Goal: Information Seeking & Learning: Find specific fact

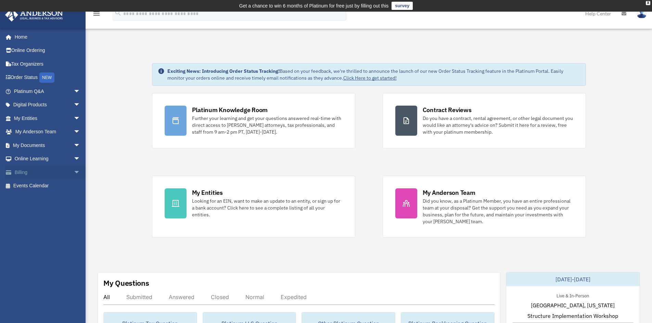
drag, startPoint x: 68, startPoint y: 167, endPoint x: 71, endPoint y: 170, distance: 4.4
click at [74, 167] on span "arrow_drop_down" at bounding box center [81, 173] width 14 height 14
click at [48, 200] on link "Past Invoices" at bounding box center [50, 200] width 81 height 14
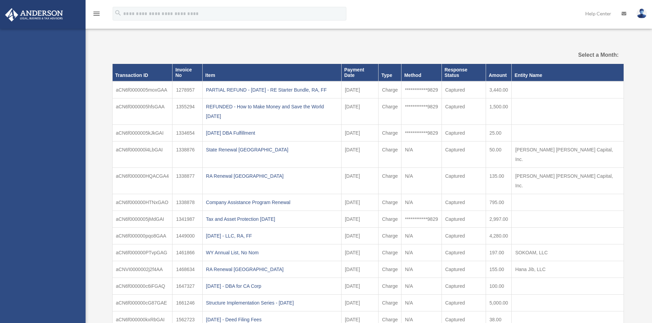
select select
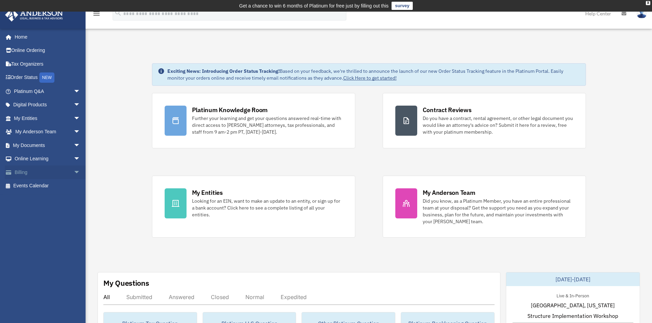
click at [24, 172] on link "Billing arrow_drop_down" at bounding box center [48, 173] width 86 height 14
click at [74, 175] on span "arrow_drop_down" at bounding box center [81, 173] width 14 height 14
click at [45, 200] on link "Past Invoices" at bounding box center [50, 200] width 81 height 14
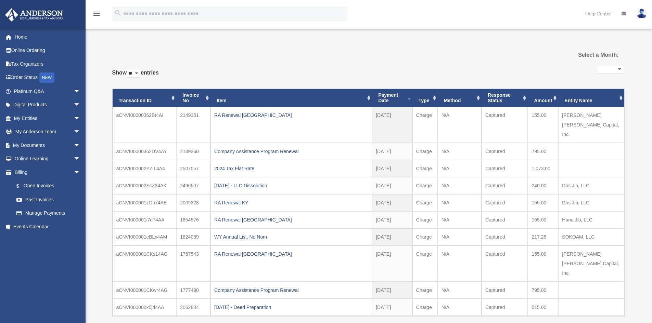
select select
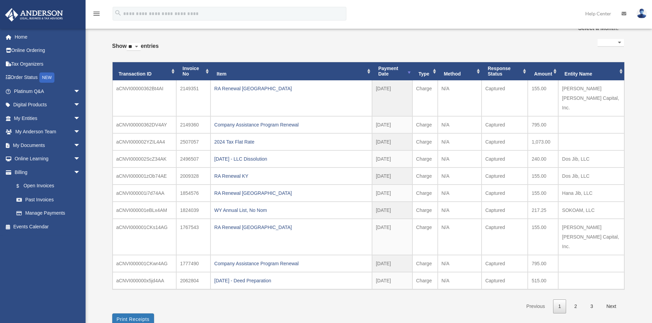
scroll to position [68, 0]
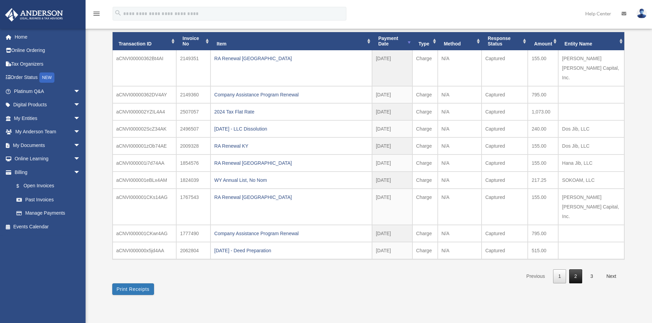
click at [574, 270] on link "2" at bounding box center [575, 277] width 13 height 14
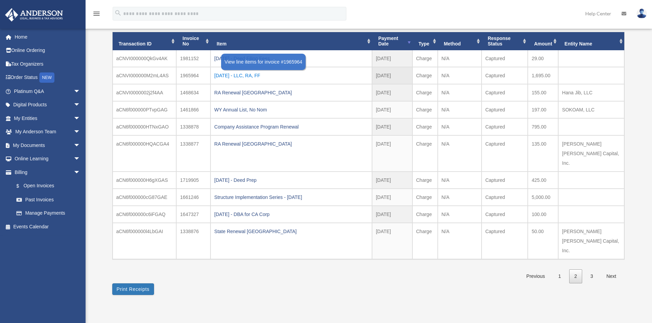
click at [245, 78] on div "[DATE] - LLC, RA, FF" at bounding box center [291, 76] width 154 height 10
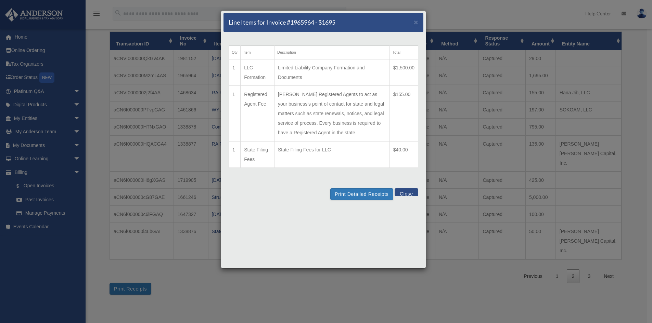
click at [413, 18] on div "Line Items for Invoice #1965964 - $1695 ×" at bounding box center [323, 22] width 200 height 19
click at [416, 24] on span "×" at bounding box center [416, 22] width 4 height 8
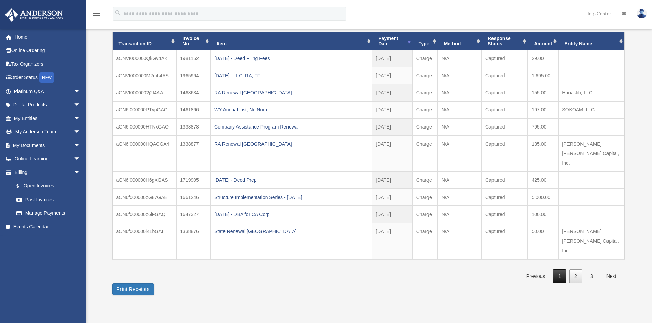
click at [563, 270] on link "1" at bounding box center [559, 277] width 13 height 14
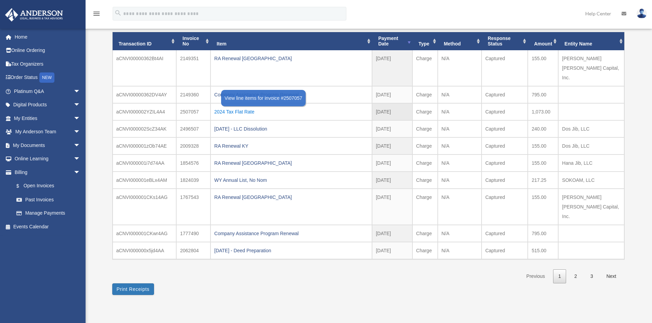
click at [237, 107] on div "2024 Tax Flat Rate" at bounding box center [291, 112] width 154 height 10
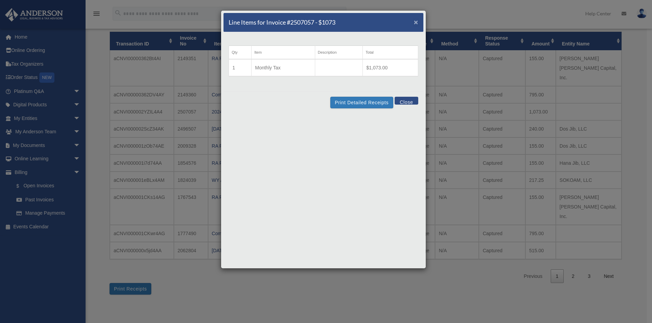
click at [417, 19] on span "×" at bounding box center [416, 22] width 4 height 8
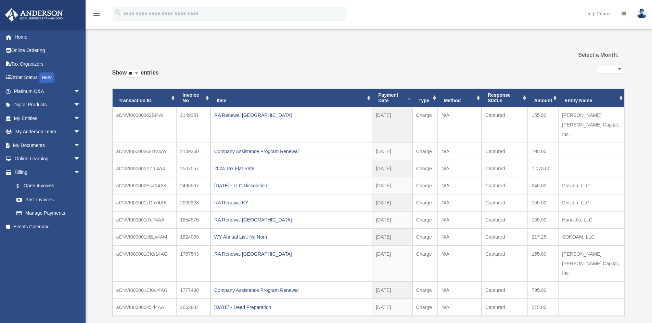
select select
